Goal: Task Accomplishment & Management: Manage account settings

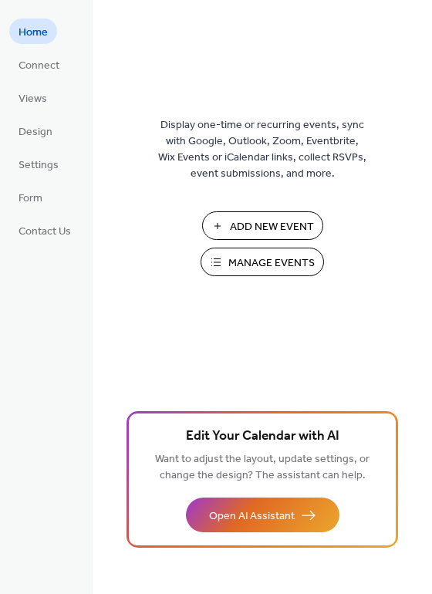
click at [281, 267] on span "Manage Events" at bounding box center [271, 263] width 86 height 16
click at [260, 264] on span "Manage Events" at bounding box center [271, 263] width 86 height 16
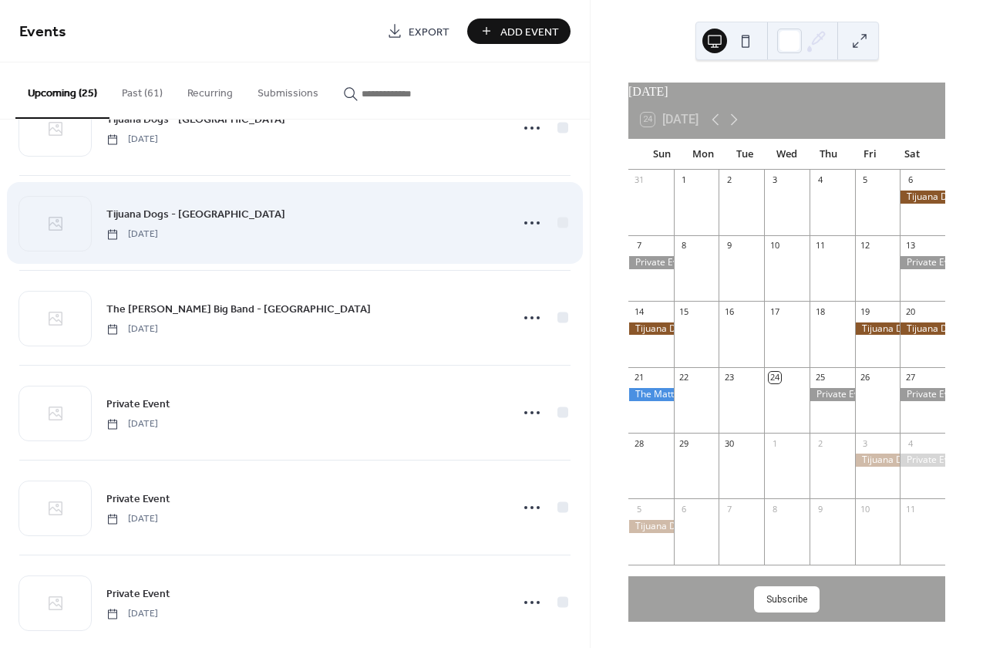
scroll to position [550, 0]
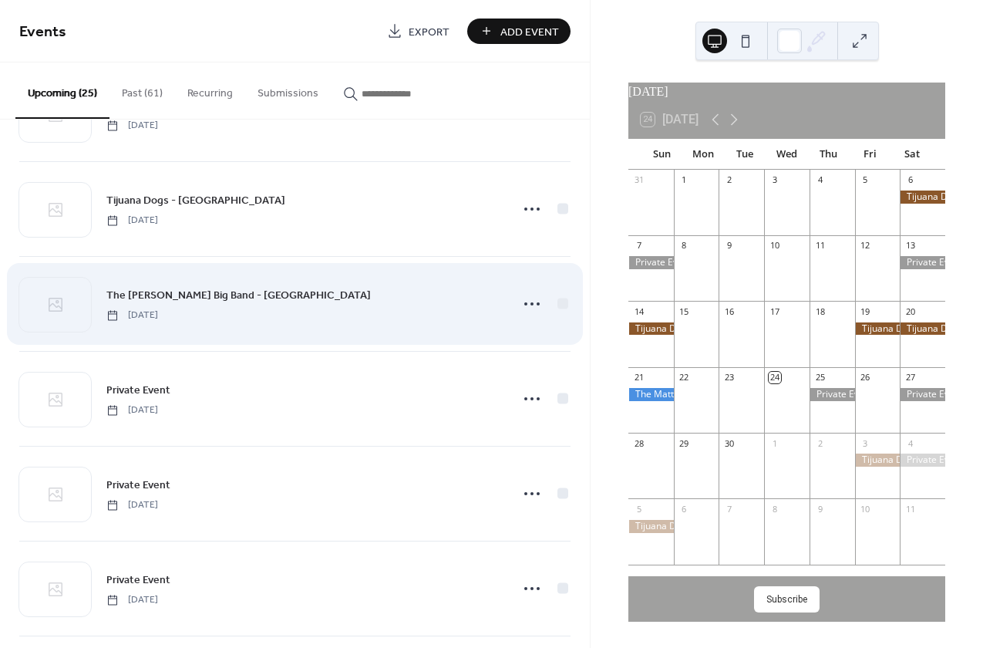
click at [262, 292] on span "The [PERSON_NAME] Big Band - [GEOGRAPHIC_DATA]" at bounding box center [238, 296] width 264 height 16
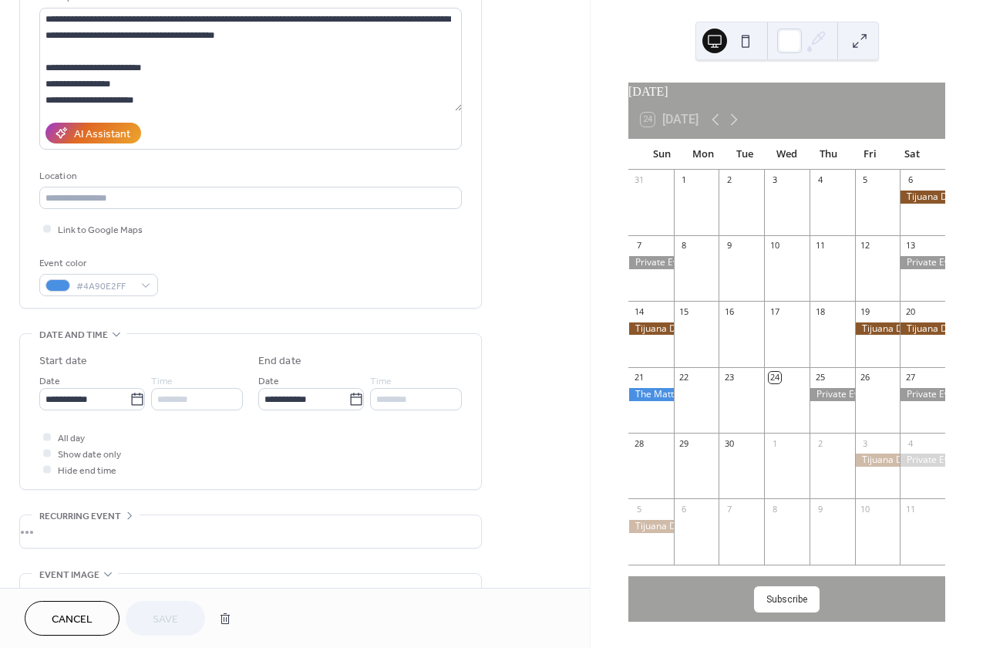
scroll to position [178, 0]
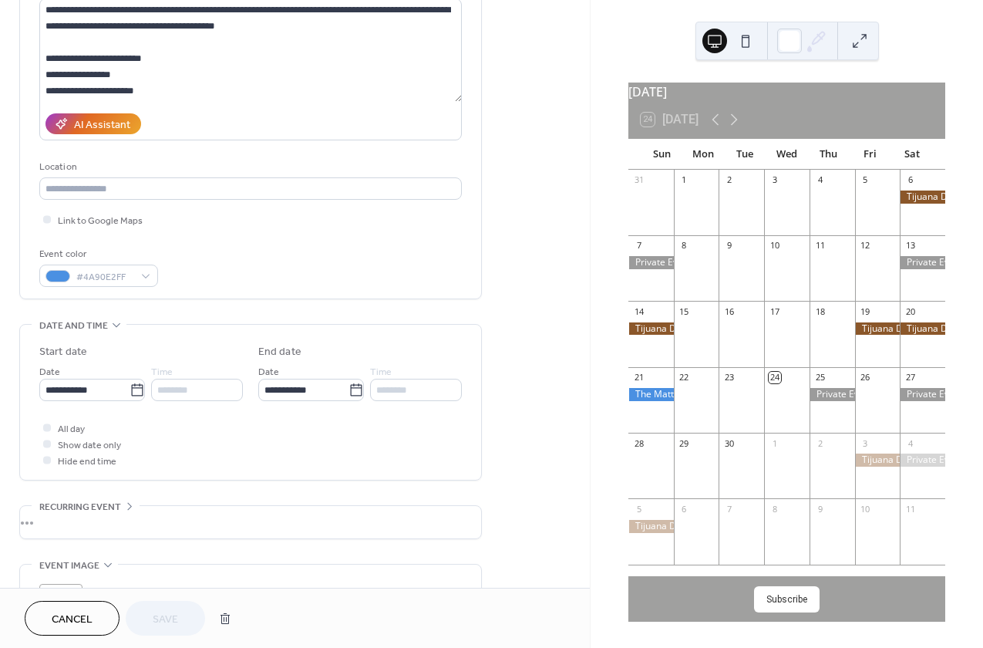
click at [49, 620] on button "Cancel" at bounding box center [72, 618] width 95 height 35
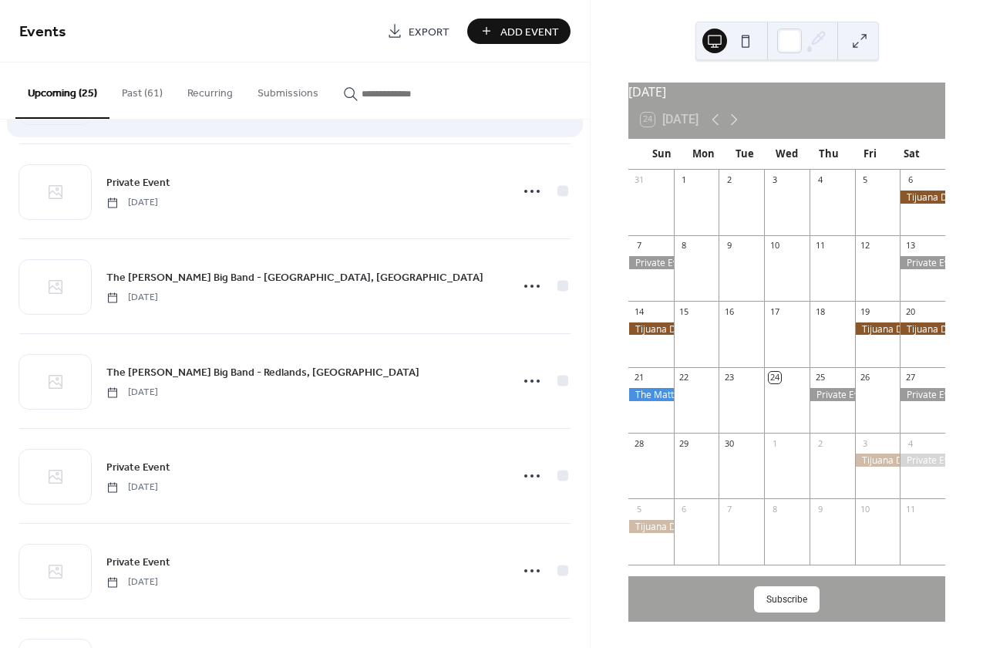
scroll to position [1150, 0]
